Goal: Task Accomplishment & Management: Use online tool/utility

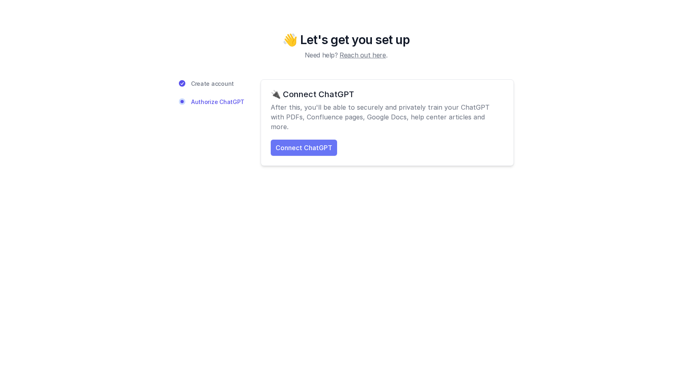
click at [301, 140] on link "Connect ChatGPT" at bounding box center [304, 148] width 66 height 16
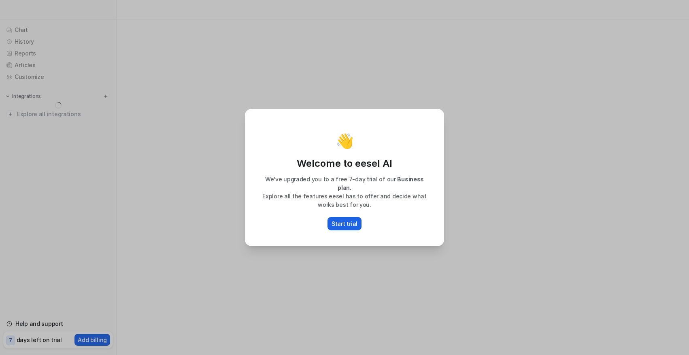
click at [342, 219] on p "Start trial" at bounding box center [344, 223] width 26 height 8
